Goal: Information Seeking & Learning: Find specific fact

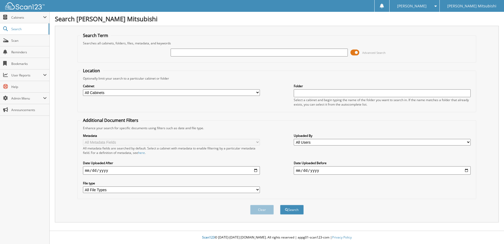
click at [190, 53] on input "text" at bounding box center [259, 53] width 177 height 8
type input "161008"
click at [280, 205] on button "Search" at bounding box center [292, 210] width 24 height 10
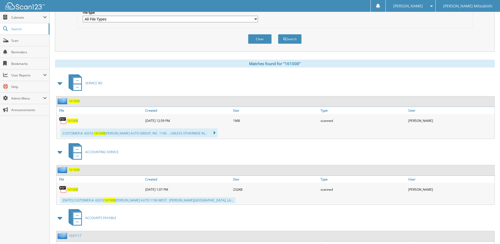
scroll to position [216, 0]
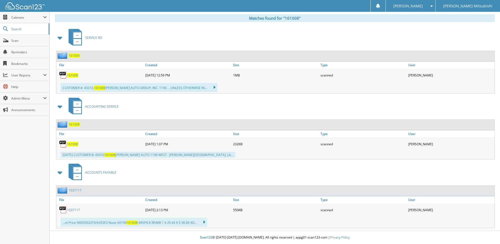
click at [75, 125] on span "161008" at bounding box center [74, 124] width 11 height 4
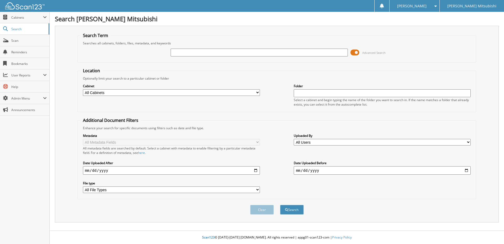
click at [194, 54] on input "text" at bounding box center [259, 53] width 177 height 8
type input "161008"
click at [286, 209] on span "submit" at bounding box center [286, 209] width 3 height 3
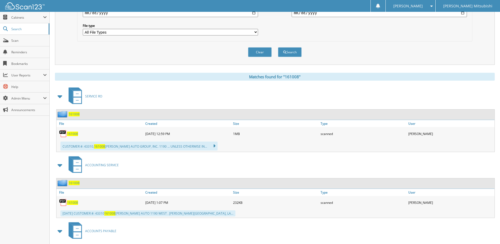
scroll to position [184, 0]
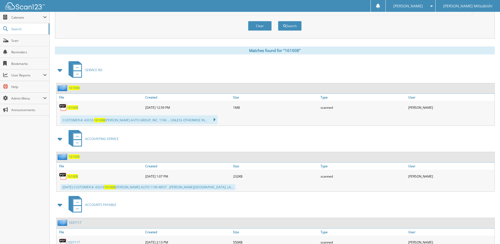
click at [76, 158] on span "161008" at bounding box center [74, 156] width 11 height 4
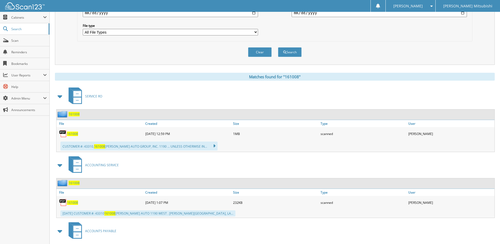
scroll to position [184, 0]
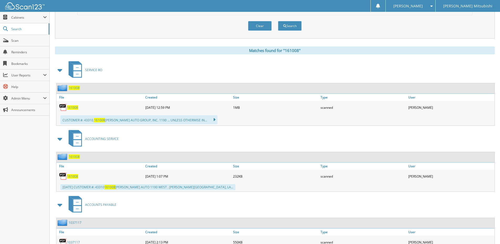
click at [72, 89] on span "161008" at bounding box center [74, 88] width 11 height 4
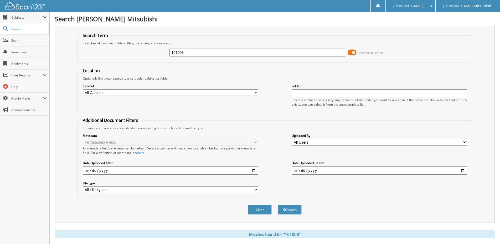
click at [206, 56] on div "161008" at bounding box center [256, 52] width 175 height 9
click at [206, 55] on input "161008" at bounding box center [256, 53] width 175 height 8
type input "161009"
click at [278, 205] on button "Search" at bounding box center [290, 210] width 24 height 10
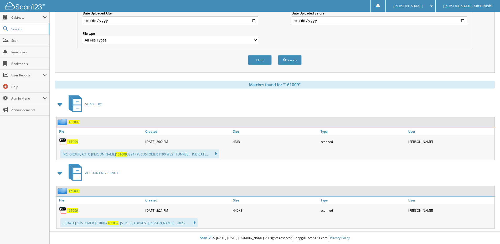
scroll to position [150, 0]
click at [76, 190] on span "161009" at bounding box center [74, 190] width 11 height 4
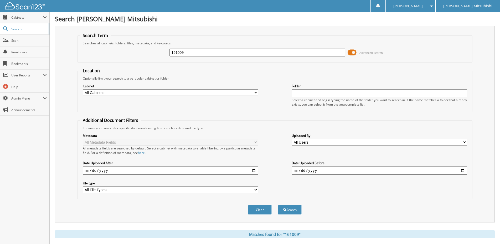
click at [195, 53] on input "161009" at bounding box center [256, 53] width 175 height 8
type input "161074"
click at [278, 205] on button "Search" at bounding box center [290, 210] width 24 height 10
click at [287, 210] on button "Search" at bounding box center [290, 210] width 24 height 10
click at [203, 55] on input "161074" at bounding box center [256, 53] width 175 height 8
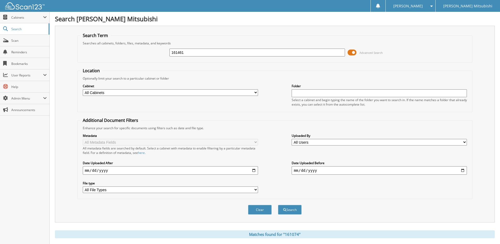
type input "161461"
click at [278, 205] on button "Search" at bounding box center [290, 210] width 24 height 10
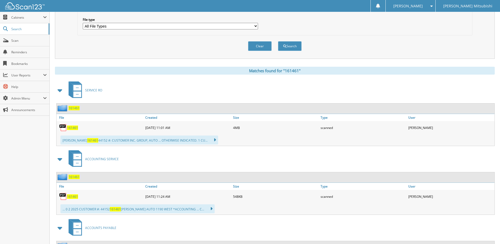
scroll to position [210, 0]
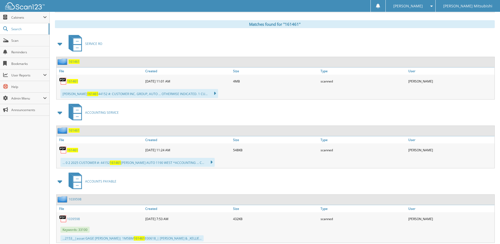
click at [74, 132] on span "161461" at bounding box center [74, 130] width 11 height 4
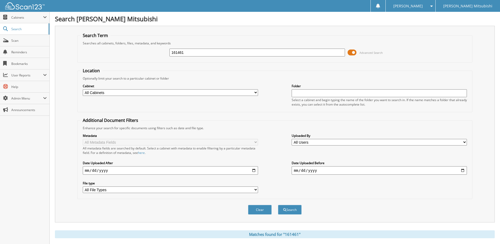
click at [190, 54] on input "161461" at bounding box center [256, 53] width 175 height 8
type input "161571"
click at [278, 205] on button "Search" at bounding box center [290, 210] width 24 height 10
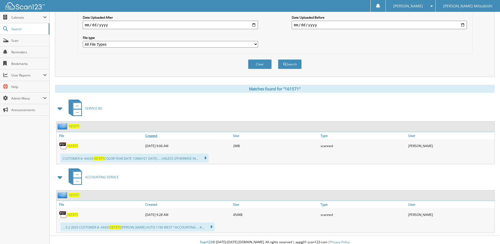
scroll to position [150, 0]
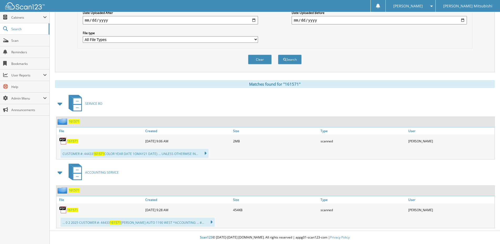
click at [76, 191] on span "161571" at bounding box center [74, 190] width 11 height 4
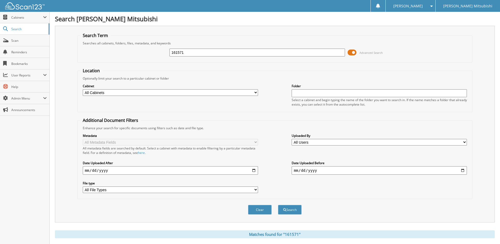
click at [194, 53] on input "161571" at bounding box center [256, 53] width 175 height 8
type input "161777"
click at [278, 205] on button "Search" at bounding box center [290, 210] width 24 height 10
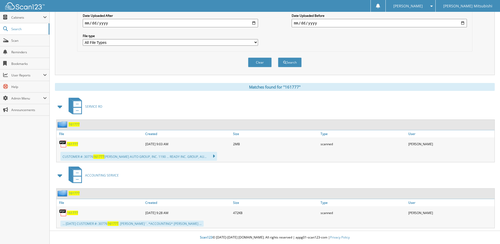
scroll to position [148, 0]
click at [75, 191] on span "161777" at bounding box center [74, 193] width 11 height 4
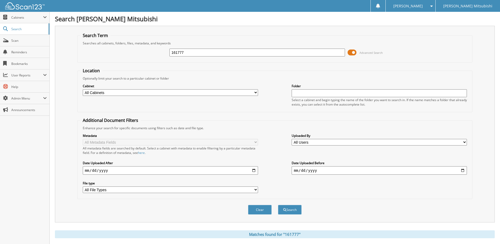
click at [190, 53] on input "161777" at bounding box center [256, 53] width 175 height 8
type input "161845"
click at [278, 205] on button "Search" at bounding box center [290, 210] width 24 height 10
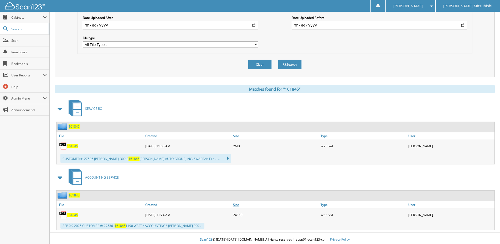
scroll to position [148, 0]
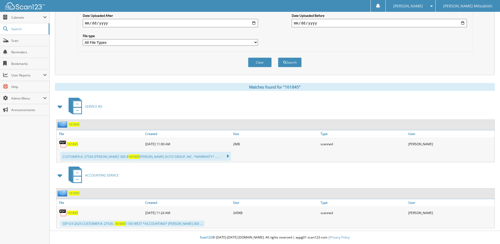
click at [73, 194] on span "161845" at bounding box center [74, 193] width 11 height 4
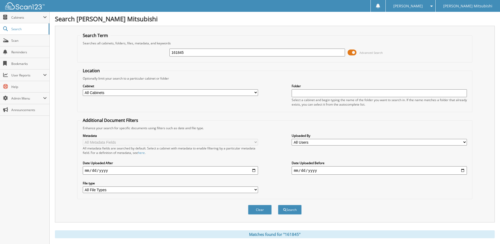
click at [190, 55] on input "161845" at bounding box center [256, 53] width 175 height 8
type input "161853"
click at [278, 205] on button "Search" at bounding box center [290, 210] width 24 height 10
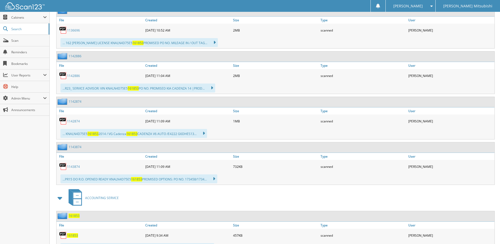
scroll to position [604, 0]
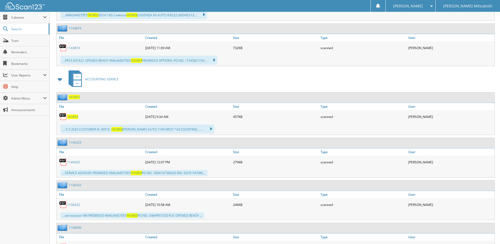
click at [74, 98] on span "161853" at bounding box center [74, 97] width 11 height 4
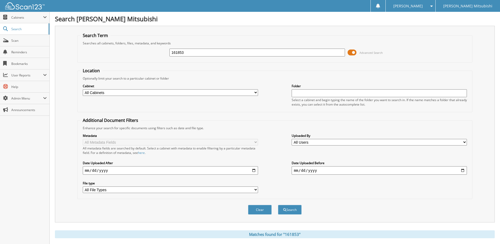
click at [190, 54] on input "161853" at bounding box center [256, 53] width 175 height 8
type input "161857"
click at [278, 205] on button "Search" at bounding box center [290, 210] width 24 height 10
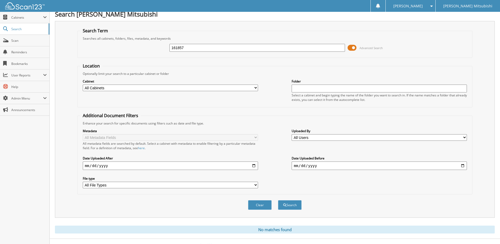
scroll to position [13, 0]
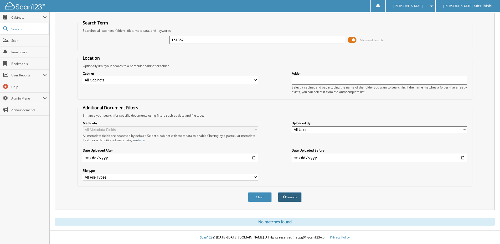
click at [295, 197] on button "Search" at bounding box center [290, 197] width 24 height 10
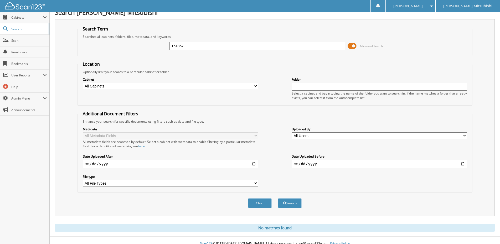
scroll to position [13, 0]
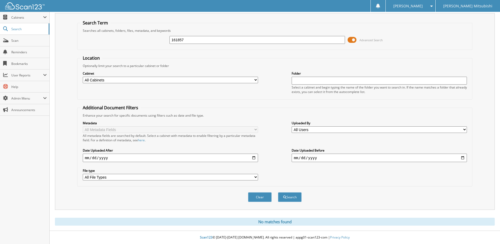
click at [193, 40] on input "161857" at bounding box center [256, 40] width 175 height 8
type input "161930"
click at [278, 192] on button "Search" at bounding box center [290, 197] width 24 height 10
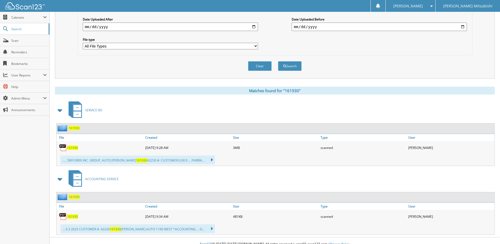
scroll to position [150, 0]
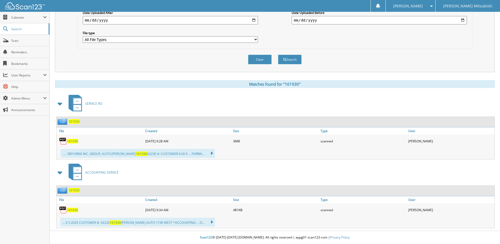
click at [74, 192] on span "161930" at bounding box center [74, 190] width 11 height 4
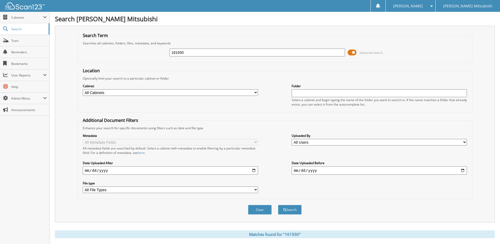
click at [187, 52] on input "161930" at bounding box center [256, 53] width 175 height 8
type input "161944"
click at [278, 205] on button "Search" at bounding box center [290, 210] width 24 height 10
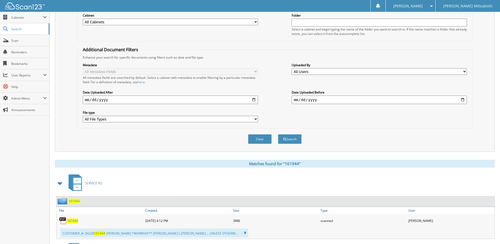
scroll to position [150, 0]
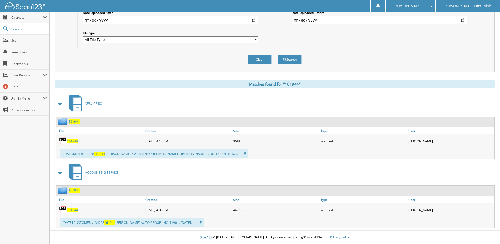
click at [76, 191] on span "161944" at bounding box center [74, 190] width 11 height 4
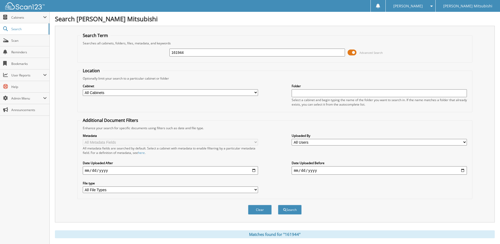
click at [191, 53] on input "161944" at bounding box center [256, 53] width 175 height 8
type input "161964"
click at [278, 205] on button "Search" at bounding box center [290, 210] width 24 height 10
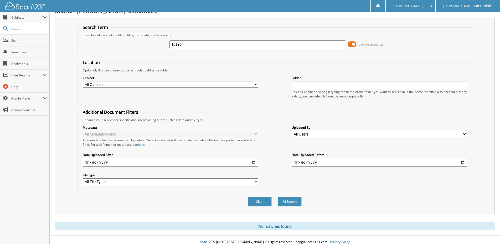
scroll to position [13, 0]
